Goal: Task Accomplishment & Management: Use online tool/utility

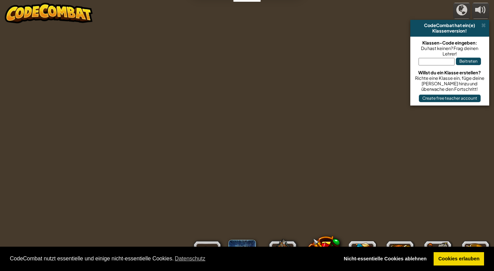
select select "de-DE"
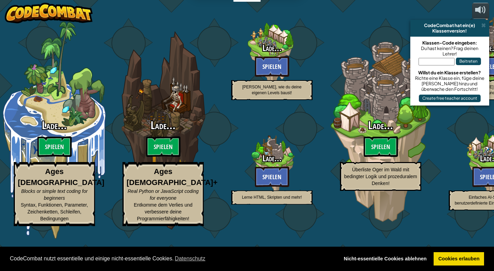
select select "de-DE"
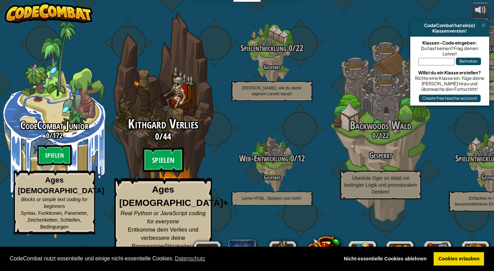
click at [172, 161] on div "Kithgard Verlies 0 / 44 Spielen Ages [DEMOGRAPHIC_DATA]+ Real Python or JavaScr…" at bounding box center [163, 186] width 130 height 138
select select "de-DE"
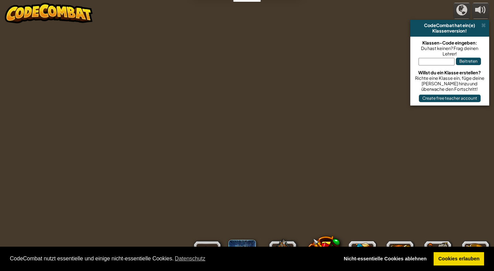
select select "de-DE"
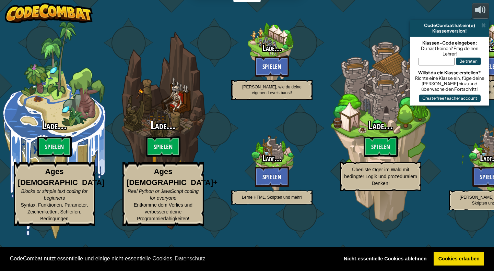
select select "de-DE"
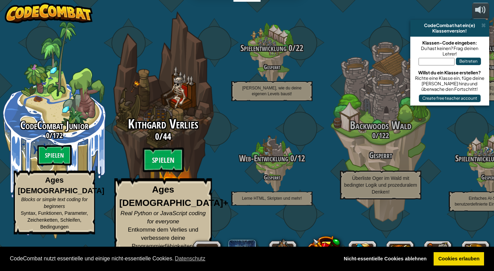
click at [171, 164] on div "Kithgard Verlies 0 / 44 Spielen Ages [DEMOGRAPHIC_DATA]+ Real Python or JavaScr…" at bounding box center [163, 186] width 130 height 138
select select "de-DE"
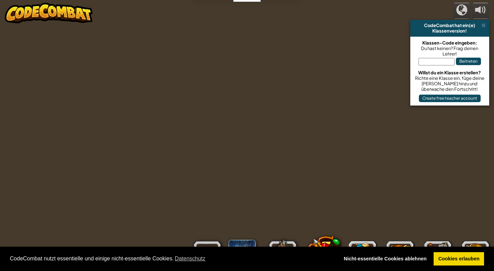
select select "de-DE"
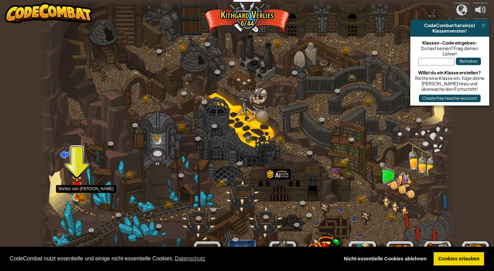
click at [76, 190] on img at bounding box center [77, 187] width 6 height 6
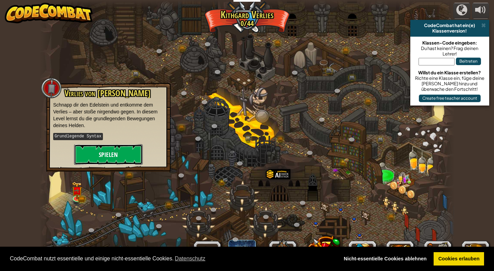
click at [109, 154] on button "Spielen" at bounding box center [108, 154] width 69 height 21
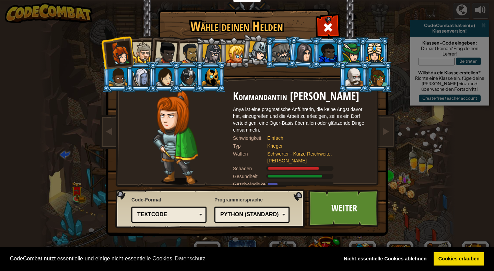
click at [148, 54] on div at bounding box center [142, 52] width 21 height 21
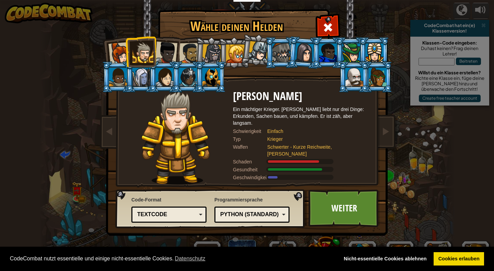
click at [124, 53] on div at bounding box center [119, 53] width 23 height 23
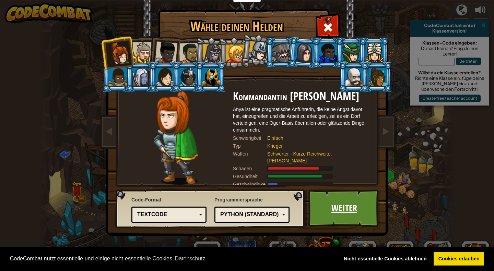
click at [348, 208] on link "Weiter" at bounding box center [345, 209] width 72 height 38
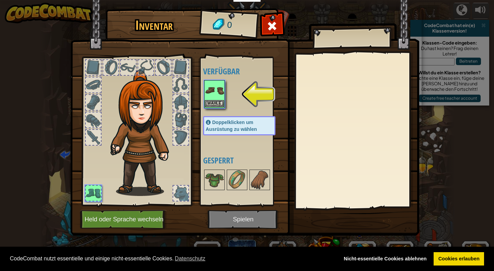
click at [215, 90] on img at bounding box center [214, 90] width 19 height 19
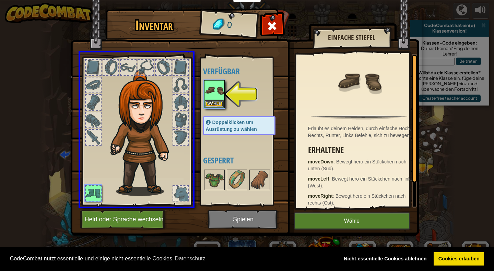
drag, startPoint x: 216, startPoint y: 90, endPoint x: 177, endPoint y: 191, distance: 108.7
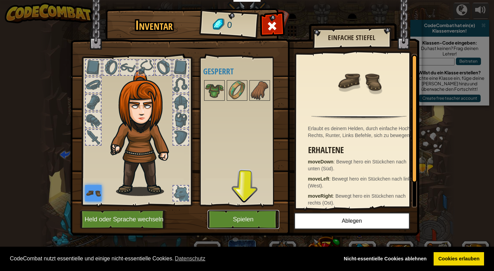
click at [243, 223] on button "Spielen" at bounding box center [244, 219] width 72 height 19
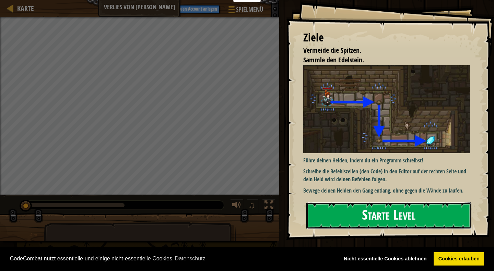
click at [347, 212] on button "Starte Level" at bounding box center [389, 216] width 165 height 27
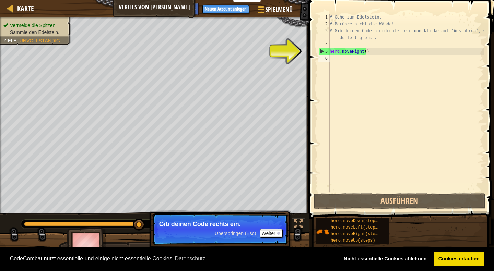
click at [365, 100] on div "# Gehe zum Edelstein. # Berühre nicht die Wände! # Gib deinen Code hierdrunter …" at bounding box center [405, 110] width 155 height 192
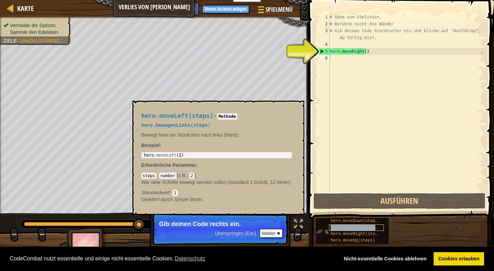
click at [356, 227] on span "hero.moveLeft(steps)" at bounding box center [355, 228] width 49 height 5
click at [366, 139] on div "# Gehe zum Edelstein. # Berühre nicht die Wände! # Gib deinen Code hierdrunter …" at bounding box center [405, 110] width 155 height 192
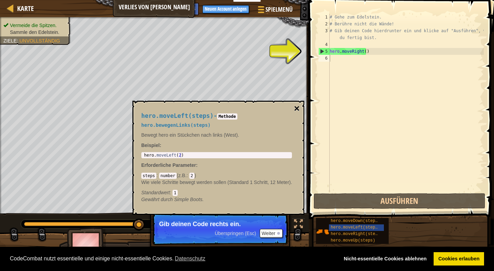
click at [296, 108] on button "×" at bounding box center [296, 109] width 5 height 10
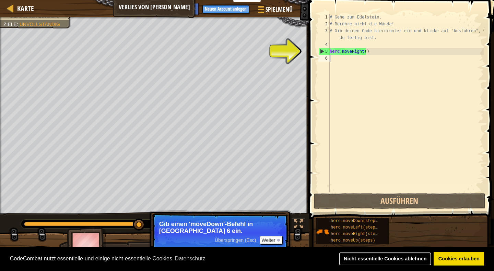
click at [407, 262] on link "Nicht-essentielle Cookies ablehnen" at bounding box center [385, 260] width 92 height 14
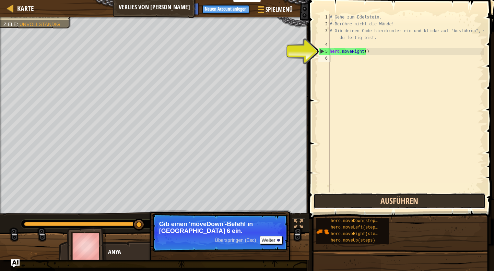
click at [390, 199] on button "Ausführen" at bounding box center [400, 202] width 172 height 16
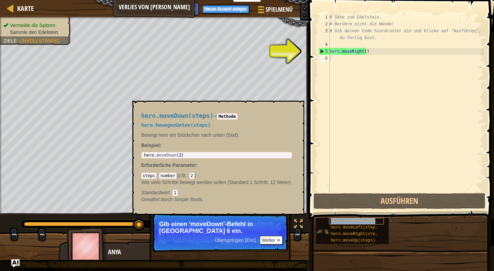
click at [369, 221] on span "hero.moveDown(steps)" at bounding box center [355, 221] width 49 height 5
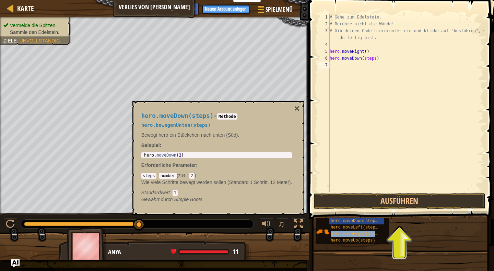
type textarea "hero.moveRight(steps)"
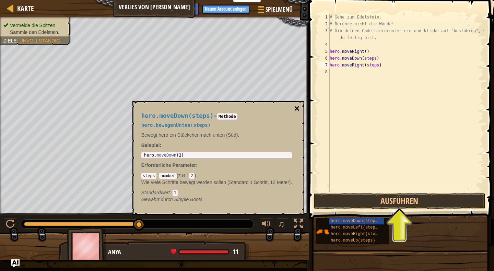
click at [296, 106] on button "×" at bounding box center [296, 109] width 5 height 10
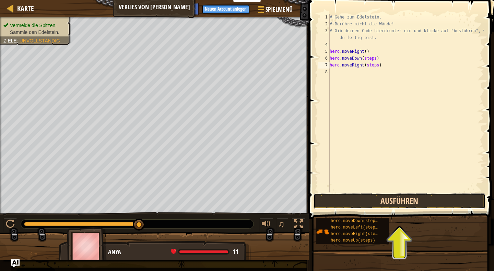
click at [389, 198] on button "Ausführen" at bounding box center [400, 202] width 172 height 16
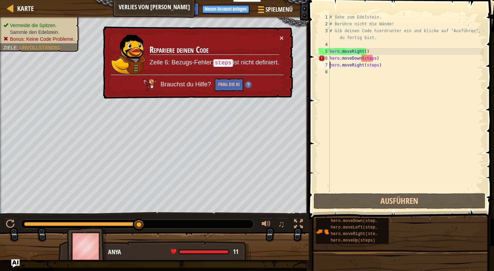
click at [396, 81] on div "# Gehe zum Edelstein. # Berühre nicht die Wände! # Gib deinen Code hierdrunter …" at bounding box center [405, 110] width 155 height 192
drag, startPoint x: 373, startPoint y: 58, endPoint x: 361, endPoint y: 58, distance: 12.4
click at [361, 58] on div "# Gehe zum Edelstein. # Berühre nicht die Wände! # Gib deinen Code hierdrunter …" at bounding box center [405, 110] width 155 height 192
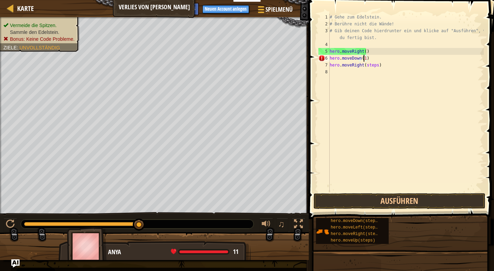
scroll to position [3, 3]
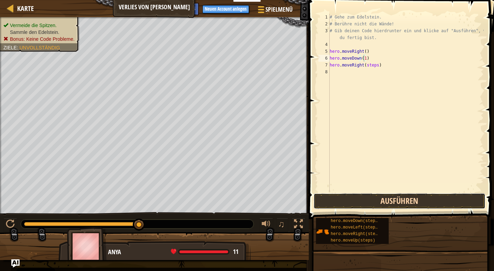
click at [395, 199] on button "Ausführen" at bounding box center [400, 202] width 172 height 16
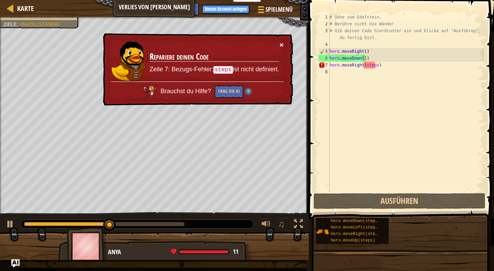
click at [283, 44] on button "×" at bounding box center [282, 45] width 4 height 7
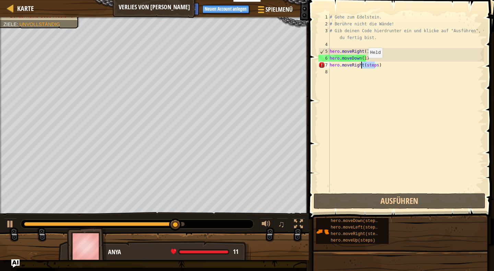
drag, startPoint x: 374, startPoint y: 65, endPoint x: 362, endPoint y: 65, distance: 12.4
click at [362, 65] on div "# Gehe zum Edelstein. # Berühre nicht die Wände! # Gib deinen Code hierdrunter …" at bounding box center [405, 110] width 155 height 192
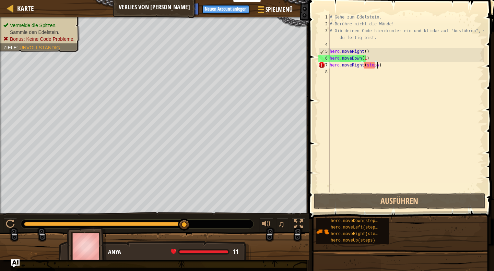
click at [384, 68] on div "# Gehe zum Edelstein. # Berühre nicht die Wände! # Gib deinen Code hierdrunter …" at bounding box center [405, 110] width 155 height 192
click at [365, 58] on div "# Gehe zum Edelstein. # Berühre nicht die Wände! # Gib deinen Code hierdrunter …" at bounding box center [405, 110] width 155 height 192
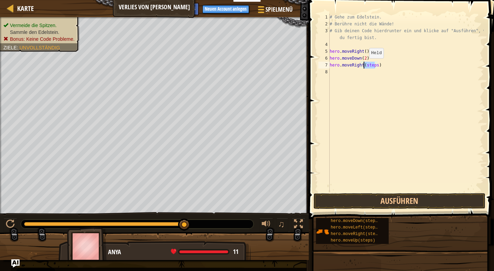
drag, startPoint x: 375, startPoint y: 66, endPoint x: 363, endPoint y: 65, distance: 11.7
click at [363, 65] on div "# Gehe zum Edelstein. # Berühre nicht die Wände! # Gib deinen Code hierdrunter …" at bounding box center [405, 110] width 155 height 192
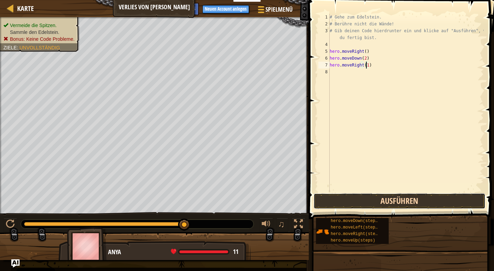
click at [408, 200] on button "Ausführen" at bounding box center [400, 202] width 172 height 16
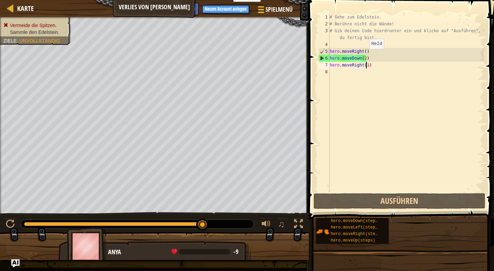
click at [363, 56] on div "# Gehe zum Edelstein. # Berühre nicht die Wände! # Gib deinen Code hierdrunter …" at bounding box center [405, 110] width 155 height 192
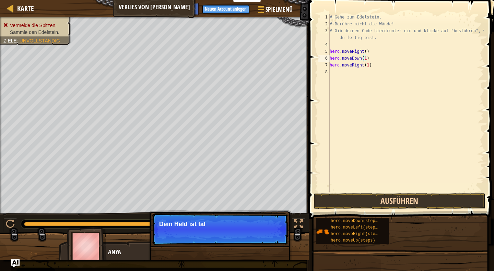
type textarea "hero.moveDown(1)"
click at [406, 205] on button "Ausführen" at bounding box center [400, 202] width 172 height 16
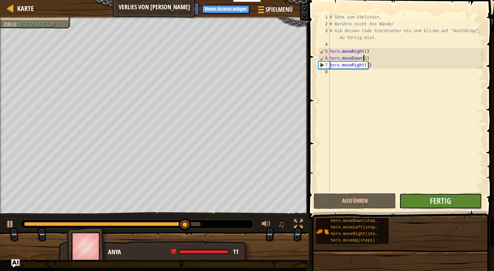
click at [458, 197] on button "Fertig" at bounding box center [441, 202] width 82 height 16
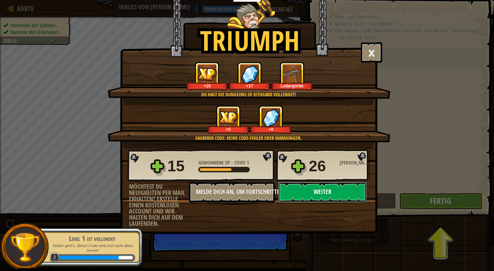
click at [353, 191] on button "Weiter" at bounding box center [322, 192] width 89 height 21
select select "de-DE"
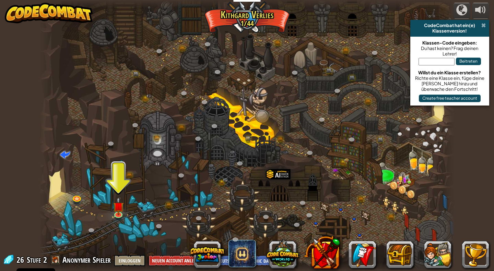
click at [485, 25] on span at bounding box center [484, 25] width 4 height 5
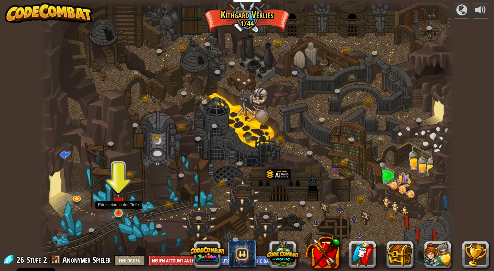
click at [119, 211] on img at bounding box center [118, 202] width 11 height 24
